Goal: Transaction & Acquisition: Purchase product/service

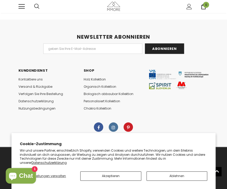
scroll to position [229, 0]
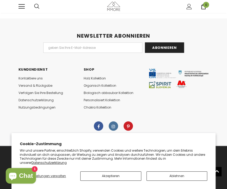
click at [116, 5] on img at bounding box center [113, 6] width 13 height 9
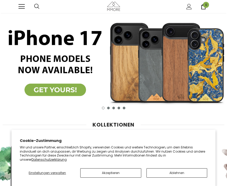
scroll to position [94, 0]
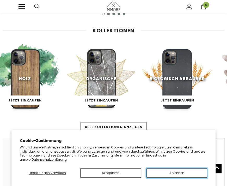
click at [178, 174] on button "Ablehnen" at bounding box center [176, 172] width 61 height 9
click at [182, 175] on button "Ablehnen" at bounding box center [176, 172] width 61 height 9
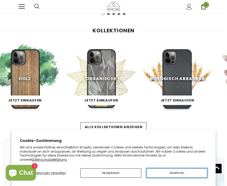
click at [184, 173] on button "Ablehnen" at bounding box center [176, 172] width 61 height 9
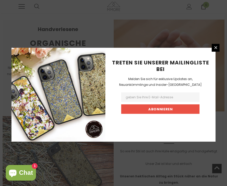
scroll to position [644, 0]
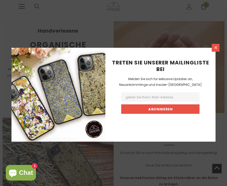
click at [217, 47] on icon at bounding box center [215, 47] width 4 height 4
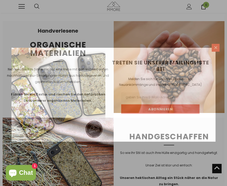
click at [217, 50] on icon at bounding box center [215, 47] width 4 height 4
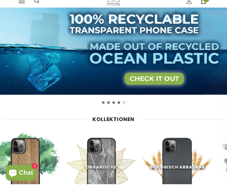
scroll to position [0, 0]
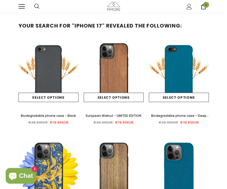
click at [22, 4] on span at bounding box center [21, 4] width 6 height 1
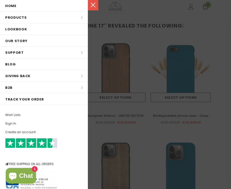
scroll to position [11, 0]
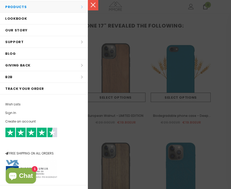
click at [72, 13] on li "Products Products All Products All Collections BUNDLES Organic Collection Wood …" at bounding box center [44, 7] width 88 height 12
click at [68, 13] on li "Products Products All Products All Collections BUNDLES Organic Collection Wood …" at bounding box center [44, 7] width 88 height 12
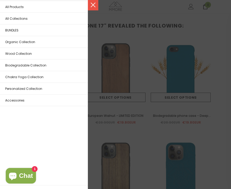
click at [30, 13] on li "Products Products All Products All Collections BUNDLES Organic Collection Wood …" at bounding box center [44, 7] width 88 height 12
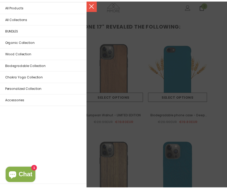
scroll to position [0, 0]
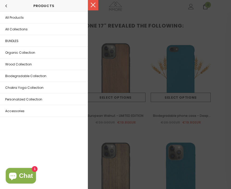
click at [215, 43] on div at bounding box center [115, 94] width 231 height 189
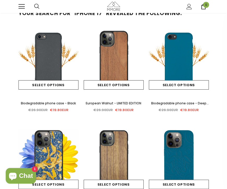
scroll to position [12, 0]
click at [52, 44] on img at bounding box center [48, 60] width 60 height 60
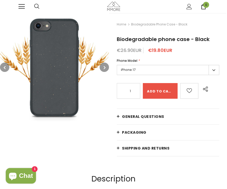
click at [197, 74] on label "iPhone 17" at bounding box center [168, 70] width 102 height 10
